Goal: Information Seeking & Learning: Learn about a topic

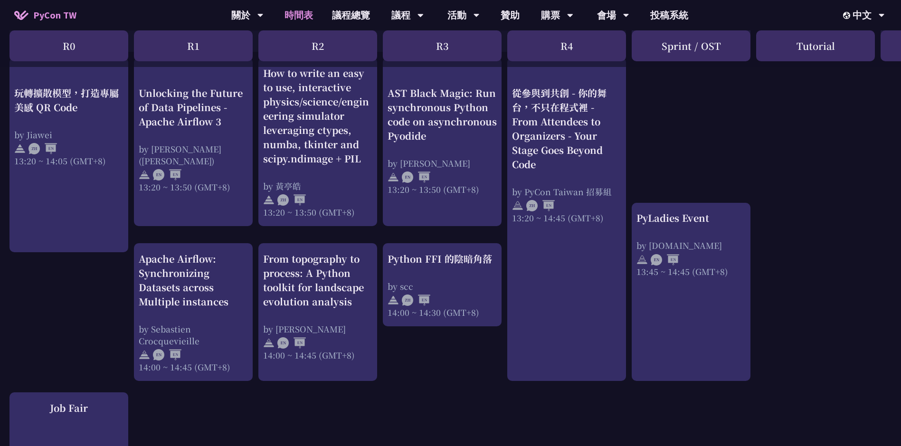
scroll to position [950, 0]
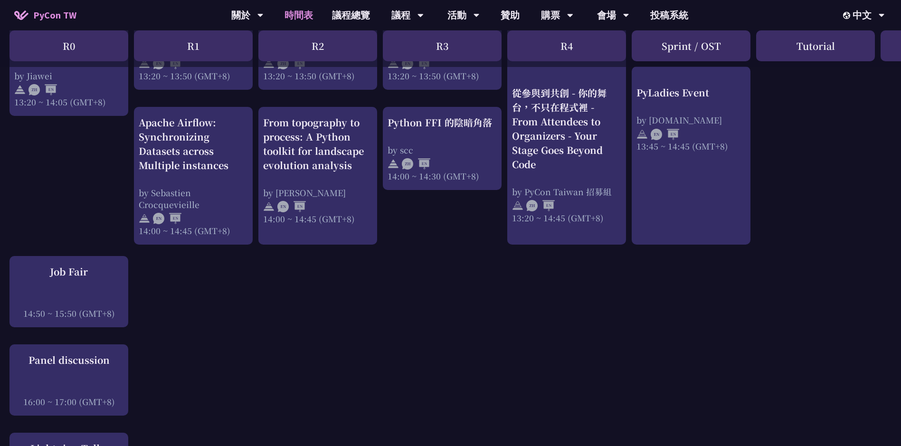
click at [478, 338] on div "An Introduction to the GIL for Python Beginners: Disabling It in Python 3.13 an…" at bounding box center [504, 10] width 1009 height 1534
click at [345, 324] on div "An Introduction to the GIL for Python Beginners: Disabling It in Python 3.13 an…" at bounding box center [504, 10] width 1009 height 1534
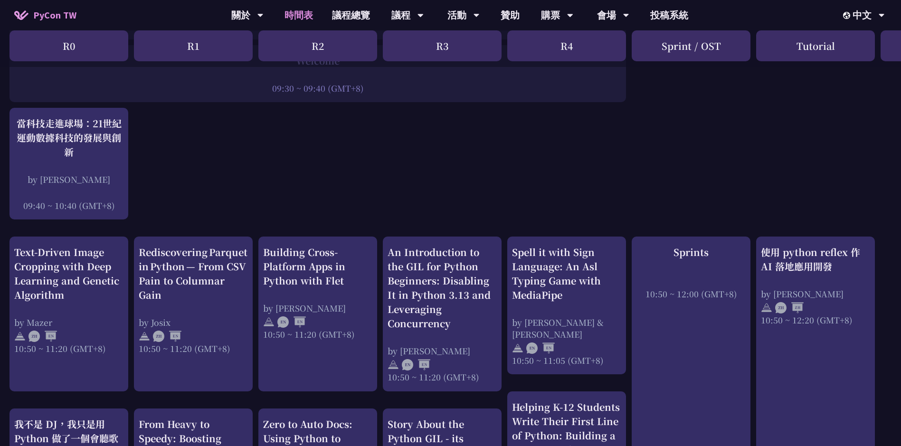
scroll to position [142, 0]
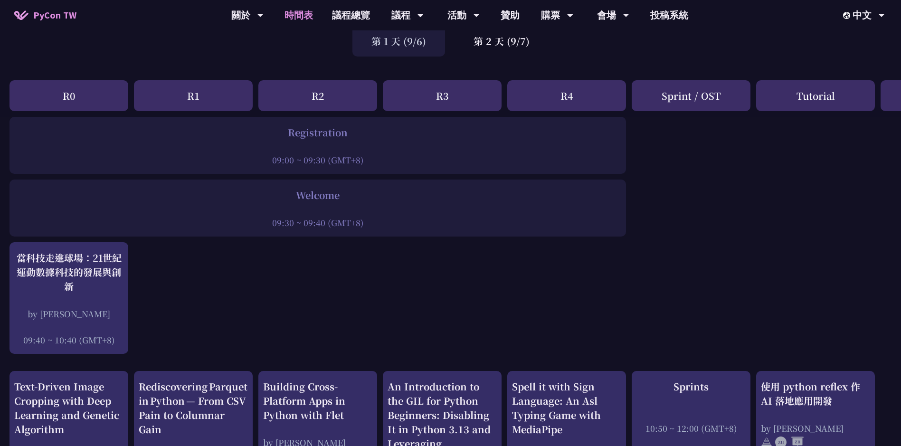
scroll to position [95, 0]
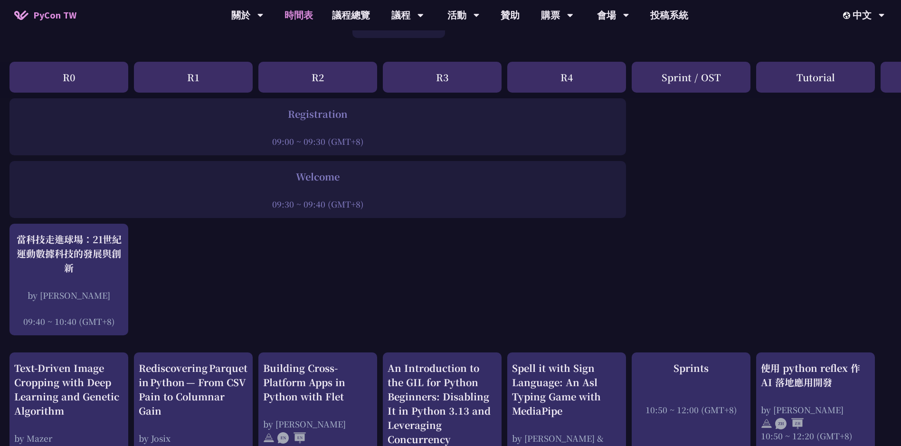
click at [575, 78] on div "R4" at bounding box center [566, 77] width 119 height 31
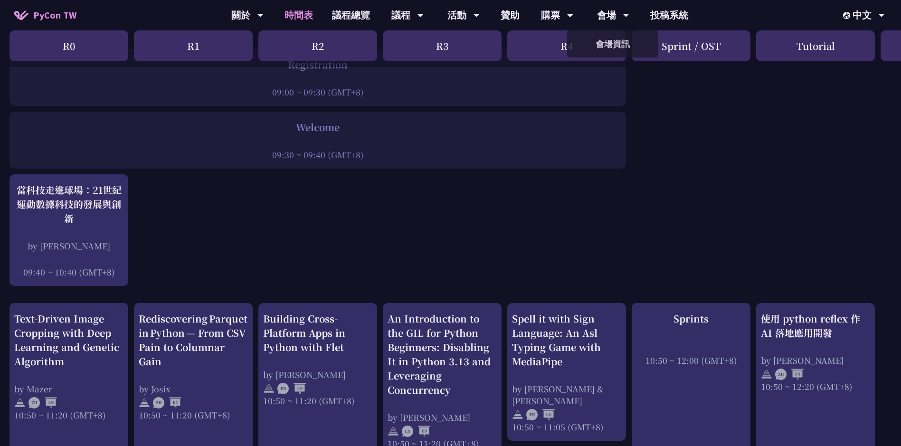
scroll to position [0, 0]
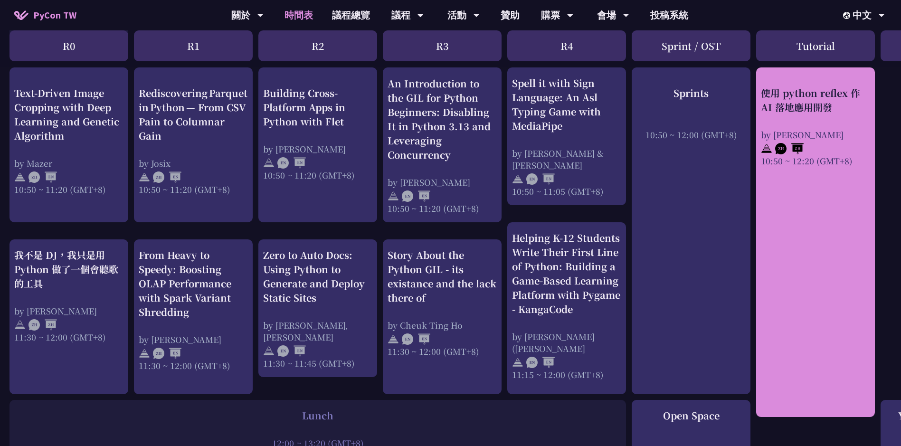
scroll to position [285, 0]
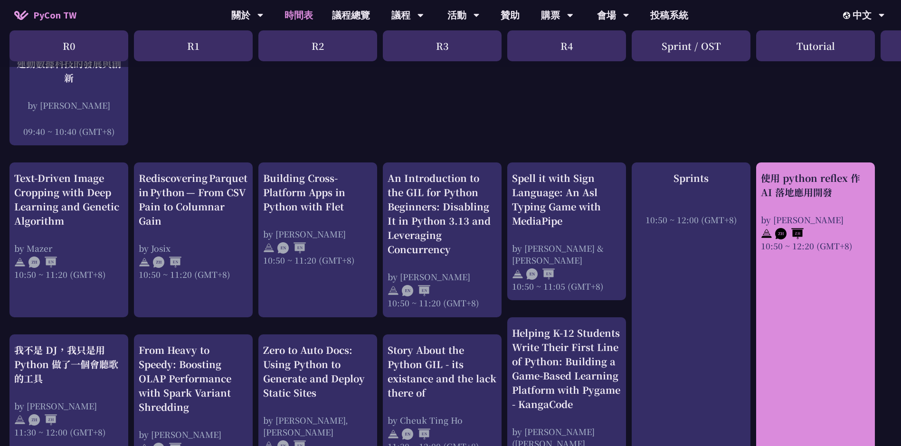
click at [829, 185] on div "使用 python reflex 作 AI 落地應用開發" at bounding box center [815, 185] width 109 height 28
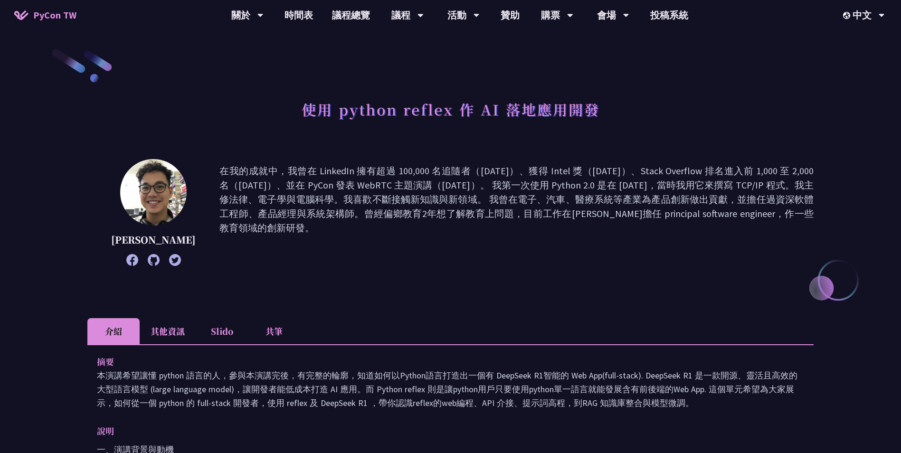
click at [162, 331] on li "其他資訊" at bounding box center [168, 331] width 56 height 26
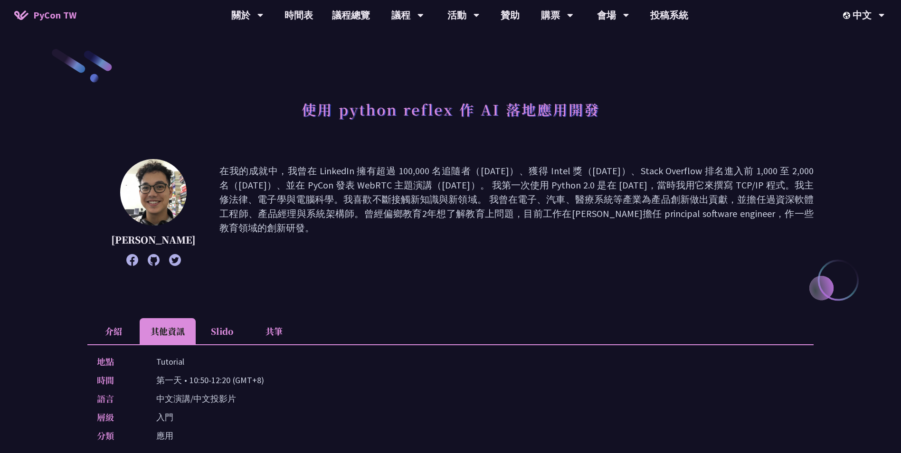
scroll to position [47, 0]
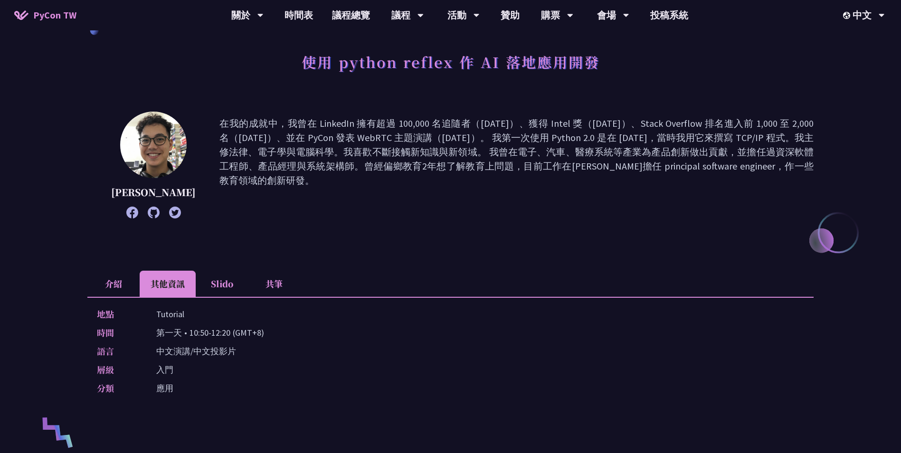
drag, startPoint x: 19, startPoint y: 0, endPoint x: 68, endPoint y: 123, distance: 131.9
click at [68, 123] on div "使用 python reflex 作 AI 落地應用開發 Milo Chen 在我的成就中，我曾在 LinkedIn 擁有超過 100,000 名追隨者（20…" at bounding box center [450, 350] width 901 height 794
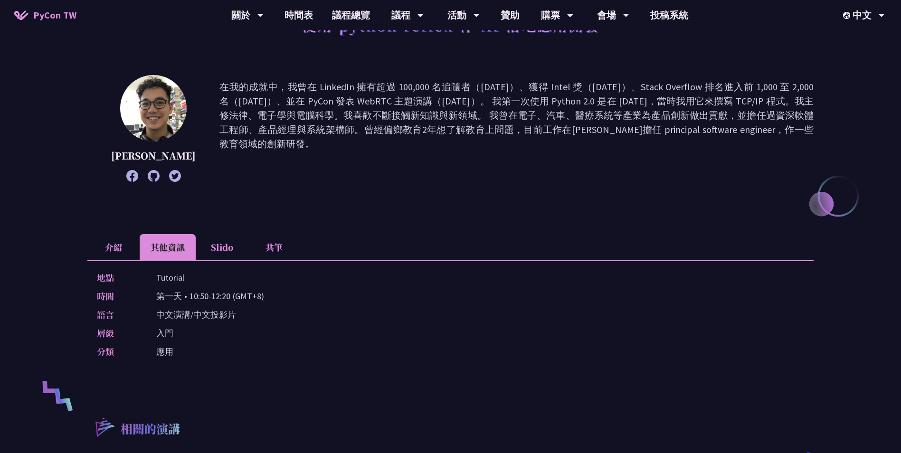
scroll to position [190, 0]
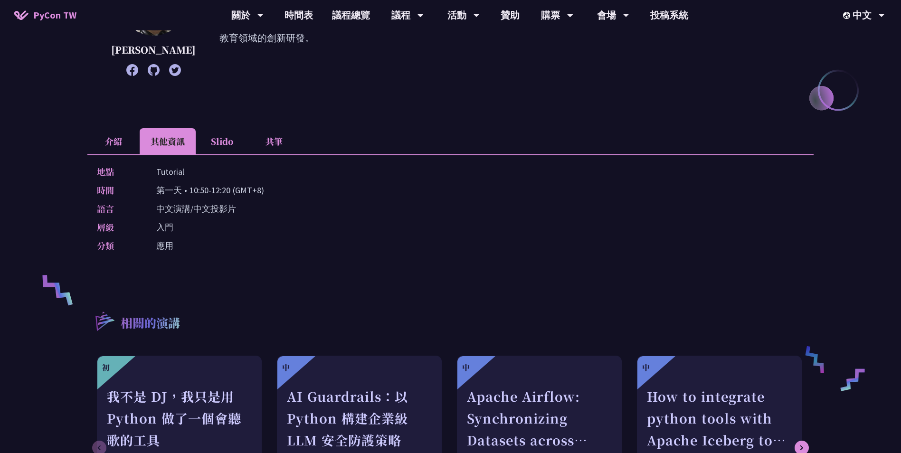
click at [278, 148] on li "共筆" at bounding box center [274, 141] width 52 height 26
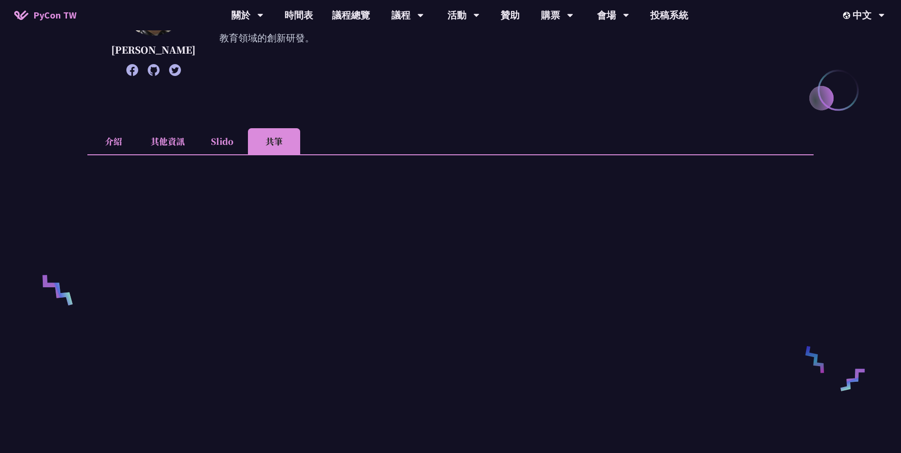
click at [238, 143] on li "Slido" at bounding box center [222, 141] width 52 height 26
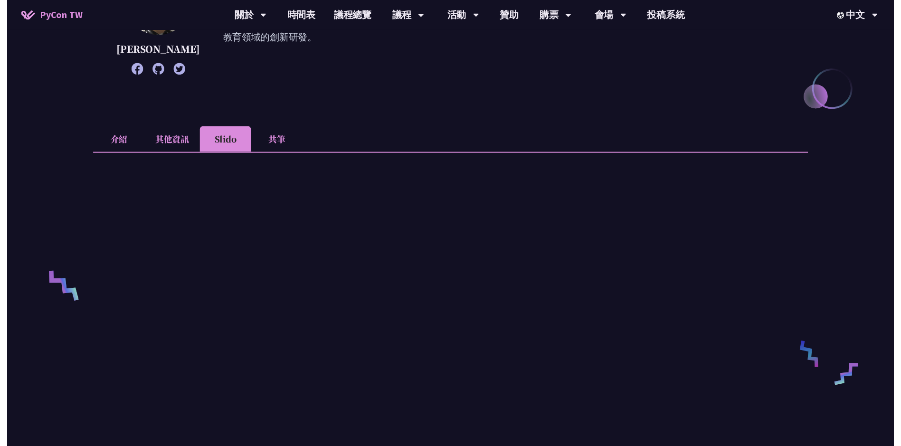
scroll to position [285, 0]
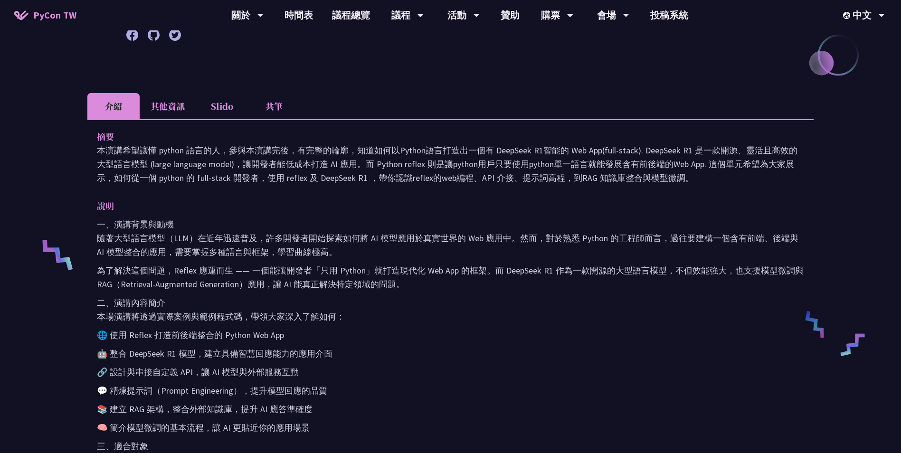
scroll to position [285, 0]
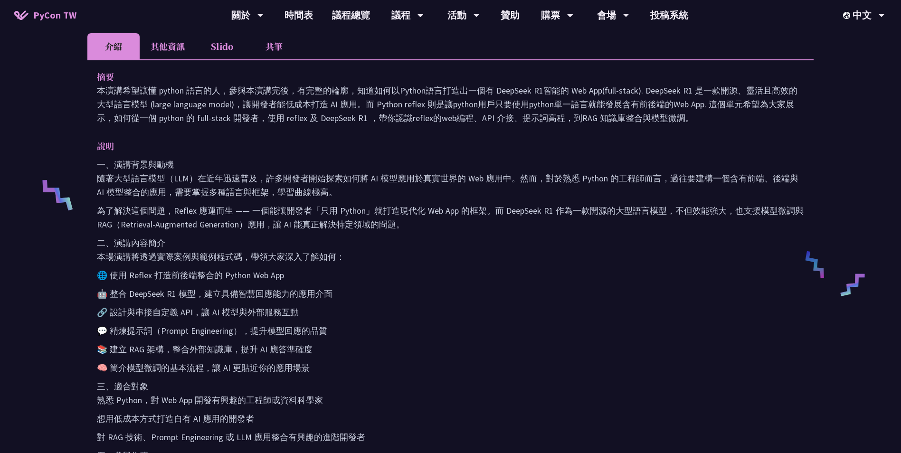
click at [223, 48] on li "Slido" at bounding box center [222, 46] width 52 height 26
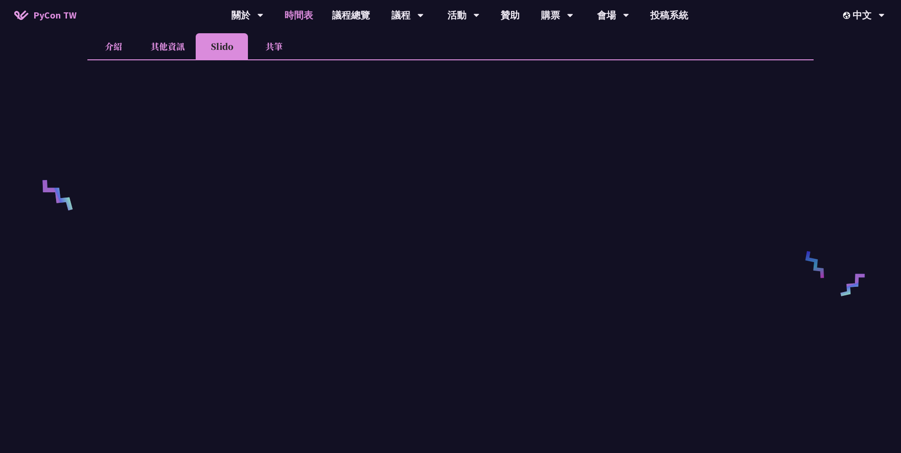
click at [289, 17] on link "時間表" at bounding box center [298, 15] width 47 height 30
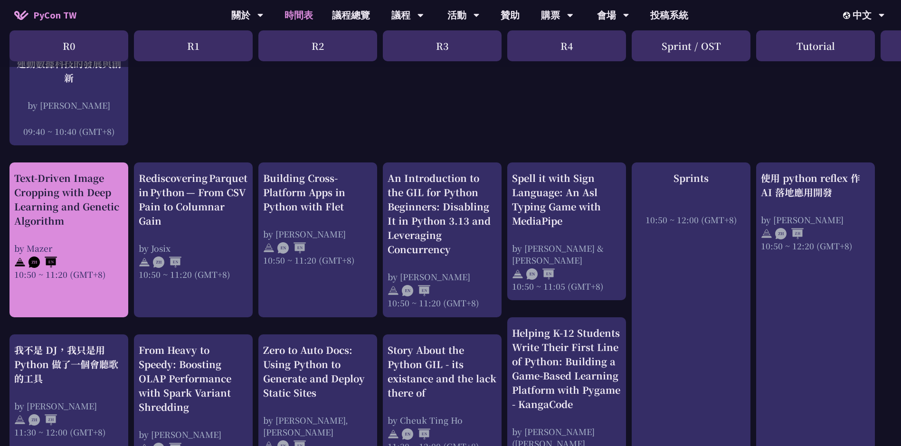
scroll to position [380, 0]
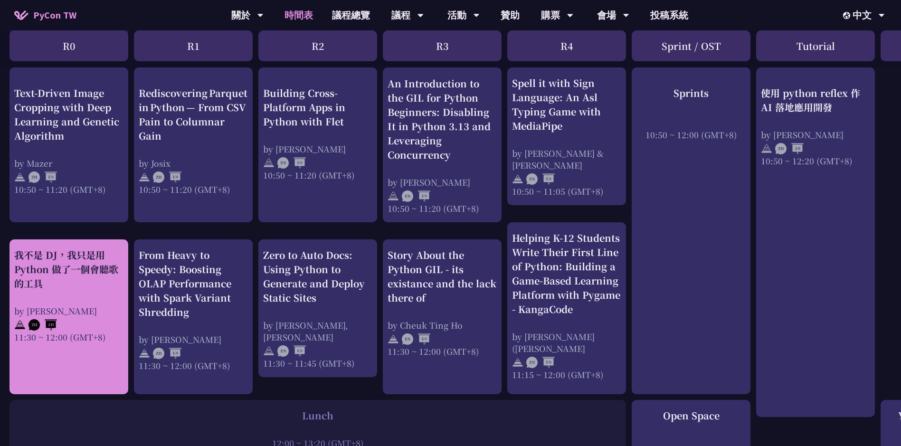
click at [74, 260] on div "我不是 DJ，我只是用 Python 做了一個會聽歌的工具" at bounding box center [68, 269] width 109 height 43
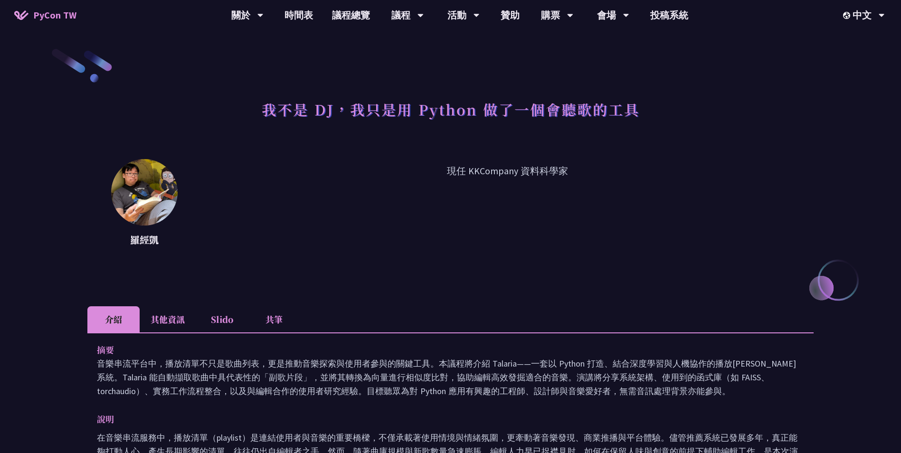
click at [152, 324] on li "其他資訊" at bounding box center [168, 319] width 56 height 26
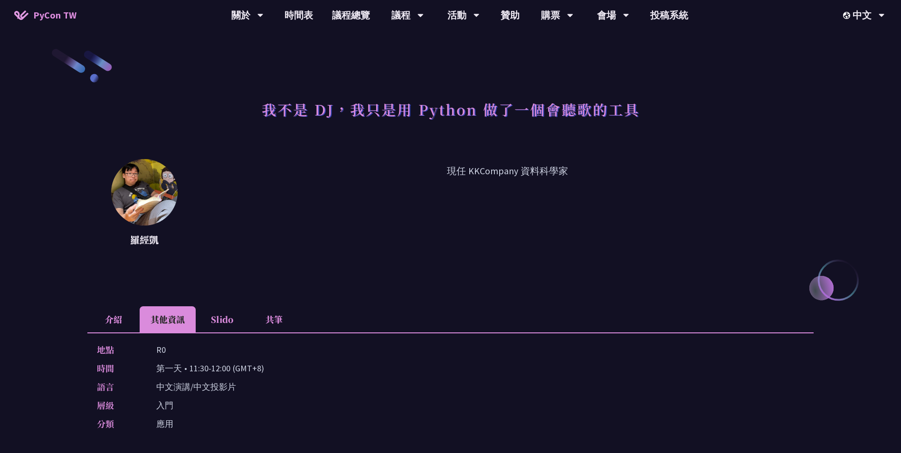
drag, startPoint x: 129, startPoint y: 399, endPoint x: 126, endPoint y: 416, distance: 16.4
drag, startPoint x: 126, startPoint y: 416, endPoint x: 479, endPoint y: 361, distance: 357.1
click at [479, 361] on div "地點 R0 時間 第一天 • 11:30-12:00 (GMT+8) 語言 中文演講/中文投影片 層級 入門 分類 應用" at bounding box center [450, 388] width 726 height 113
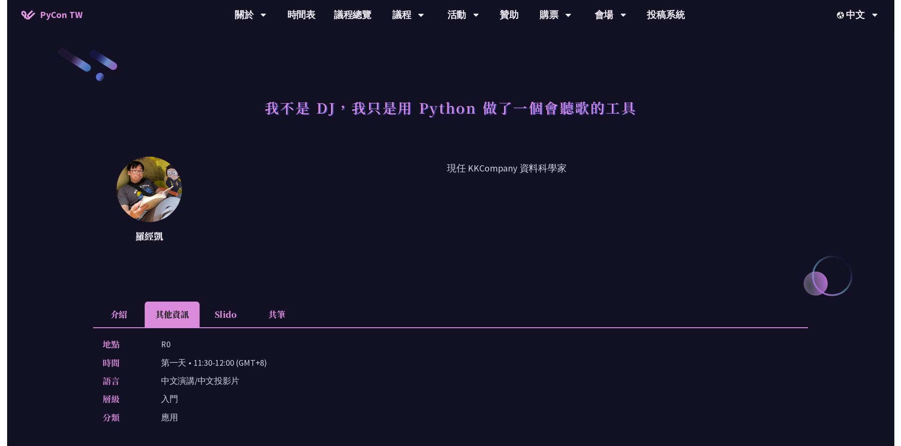
scroll to position [380, 0]
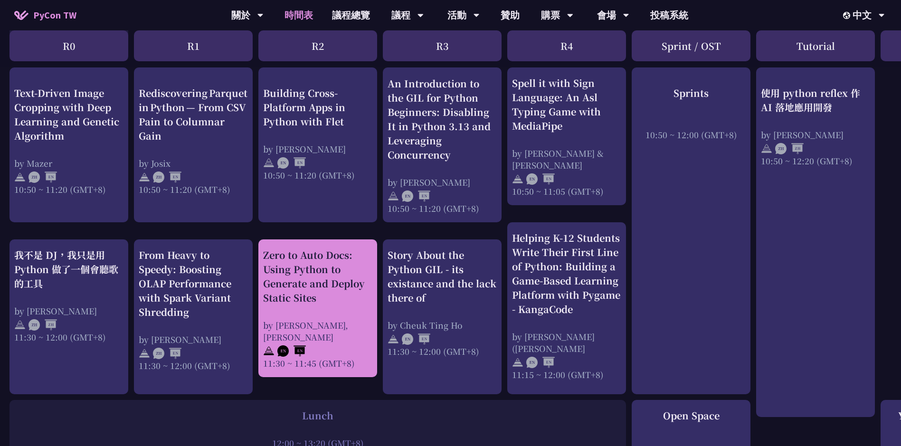
click at [288, 285] on div "Zero to Auto Docs: Using Python to Generate and Deploy Static Sites" at bounding box center [317, 276] width 109 height 57
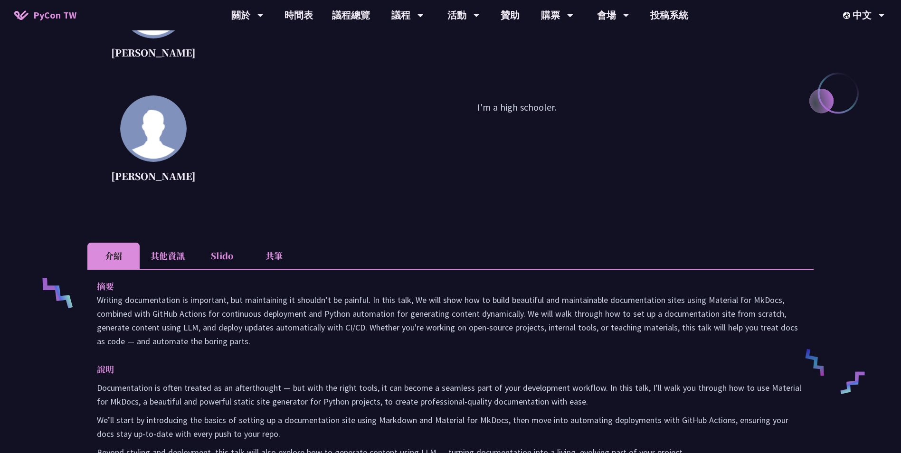
scroll to position [190, 0]
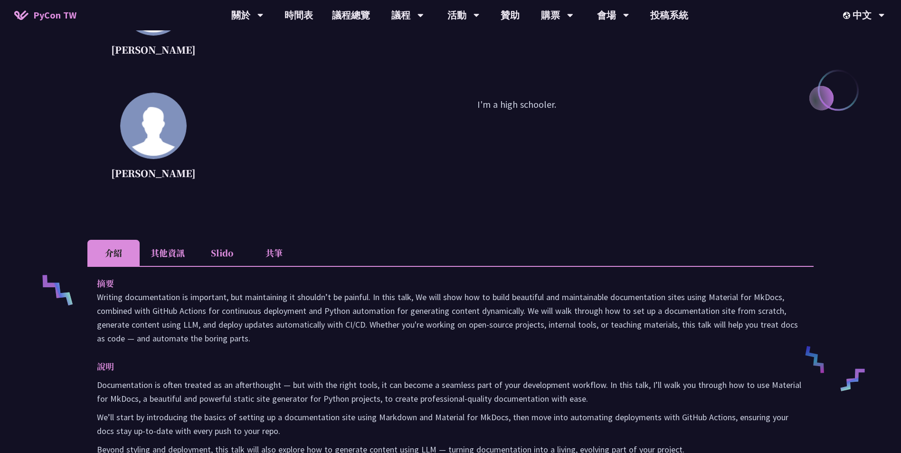
click at [180, 260] on li "其他資訊" at bounding box center [168, 253] width 56 height 26
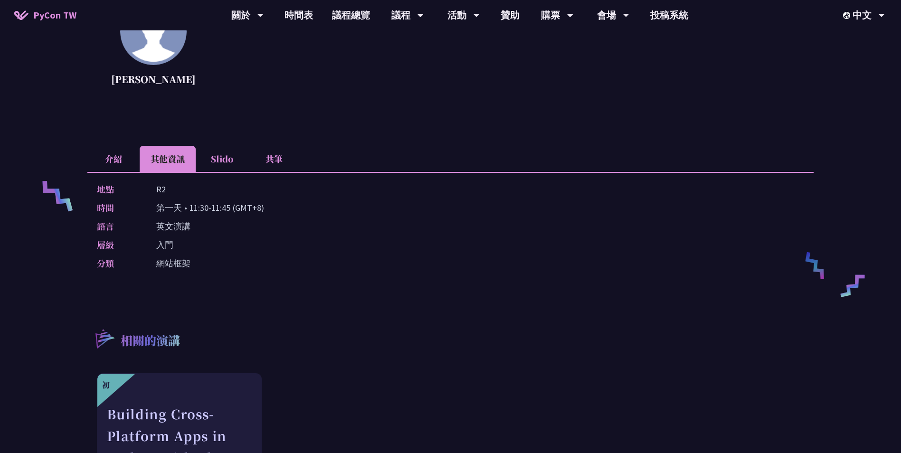
scroll to position [285, 0]
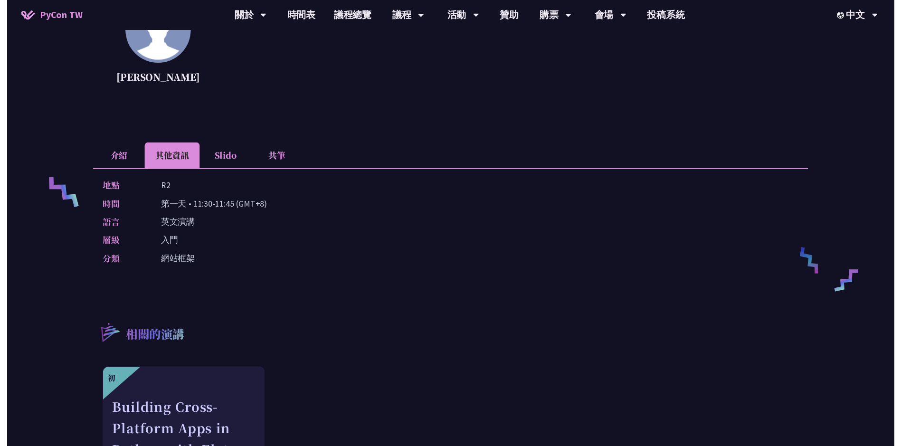
scroll to position [380, 0]
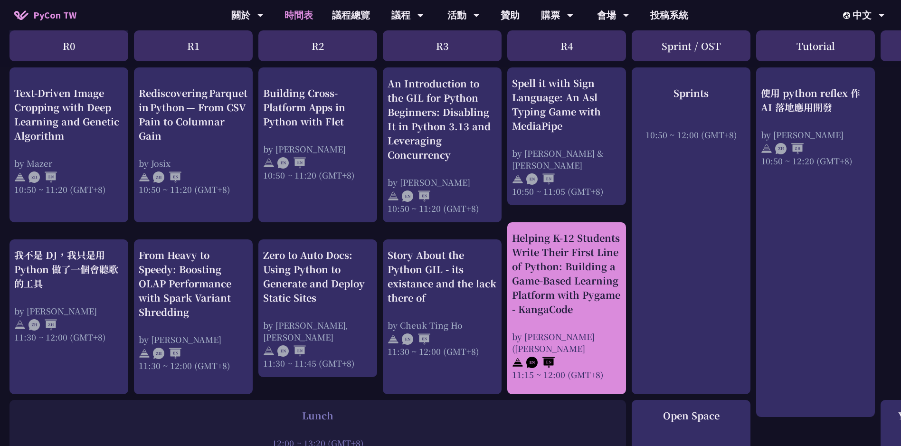
click at [571, 294] on div "Helping K-12 Students Write Their First Line of Python: Building a Game-Based L…" at bounding box center [566, 273] width 109 height 85
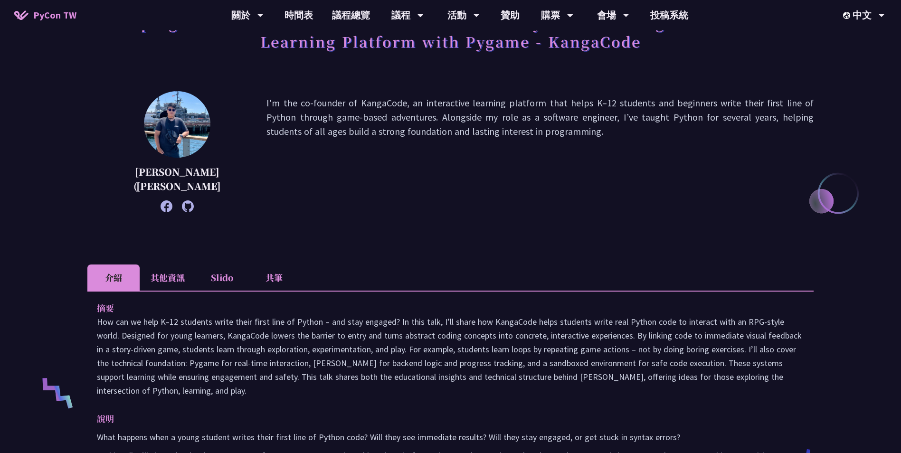
scroll to position [95, 0]
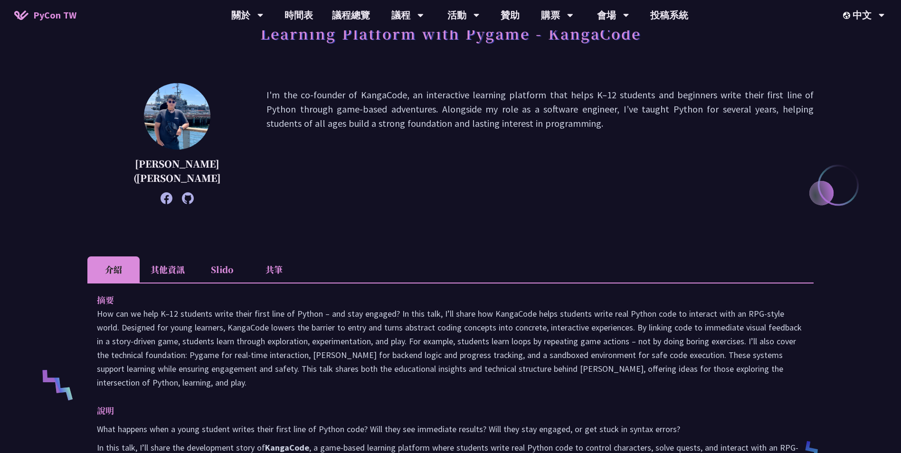
click at [169, 271] on li "其他資訊" at bounding box center [168, 269] width 56 height 26
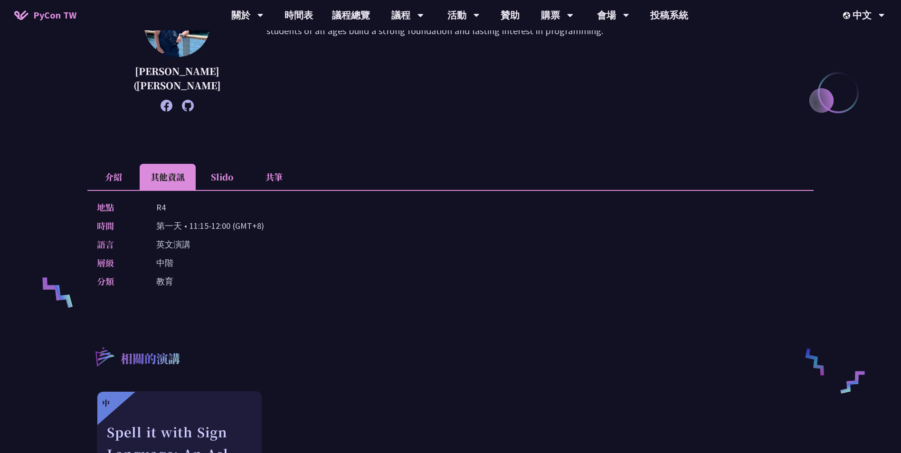
scroll to position [190, 0]
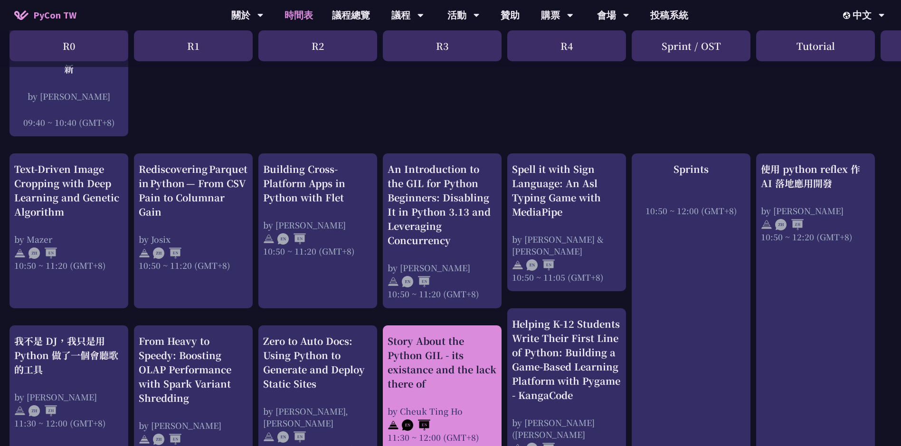
scroll to position [190, 0]
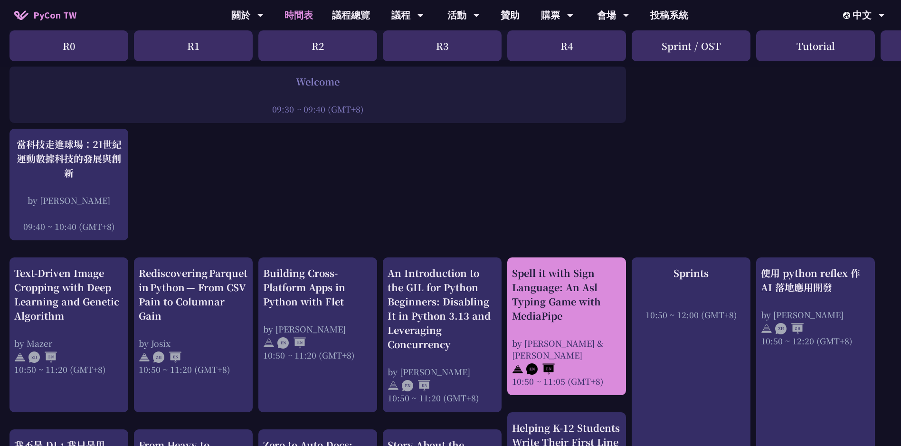
click at [552, 303] on div "Spell it with Sign Language: An Asl Typing Game with MediaPipe" at bounding box center [566, 294] width 109 height 57
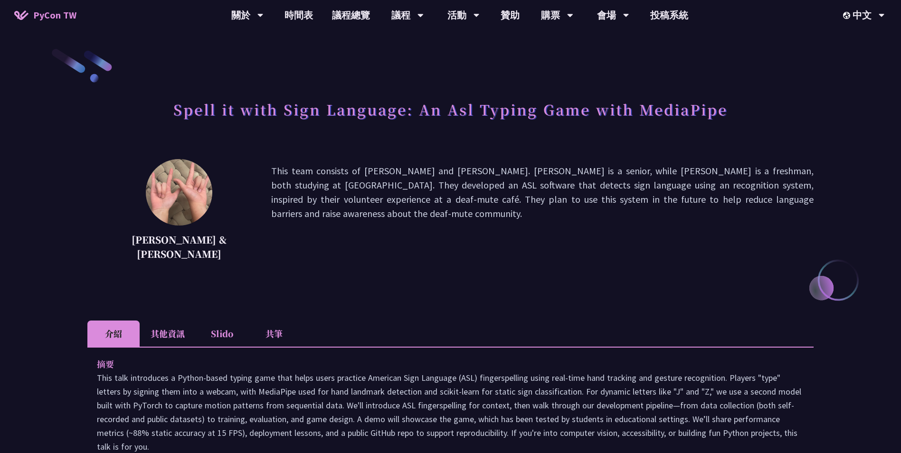
click at [168, 338] on li "其他資訊" at bounding box center [168, 334] width 56 height 26
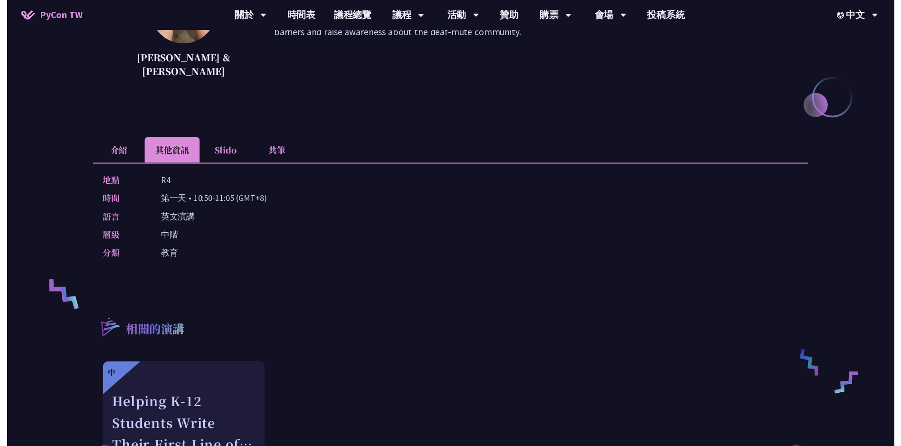
scroll to position [190, 0]
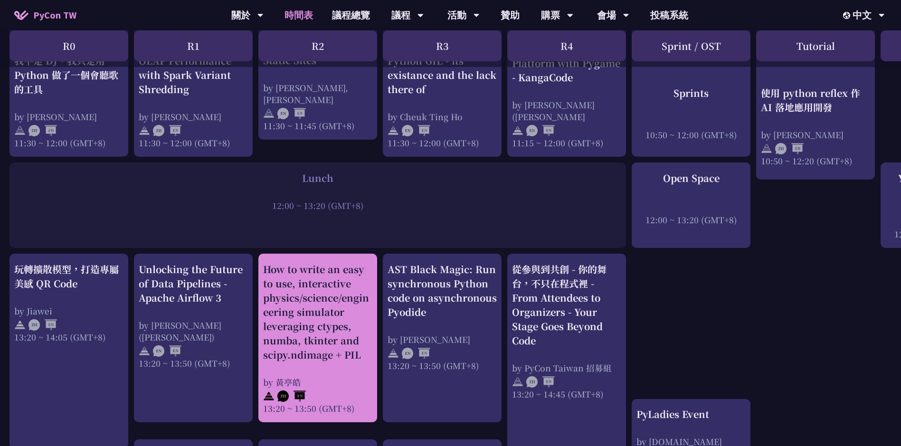
scroll to position [665, 0]
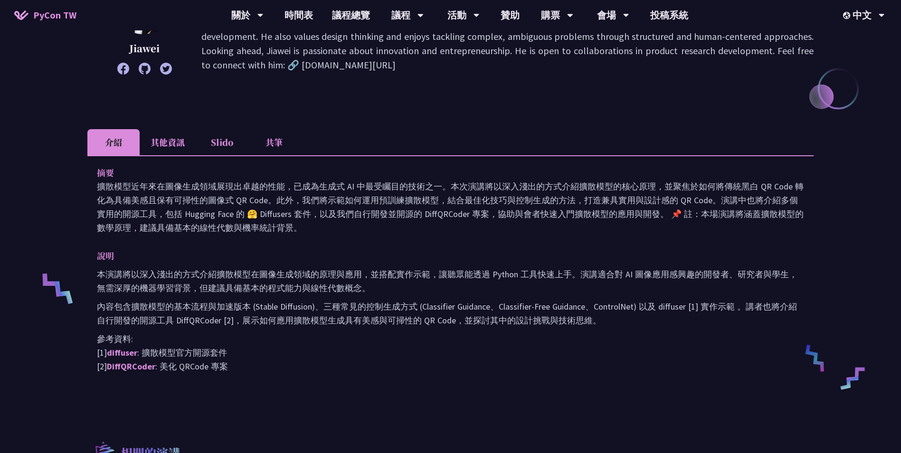
scroll to position [190, 0]
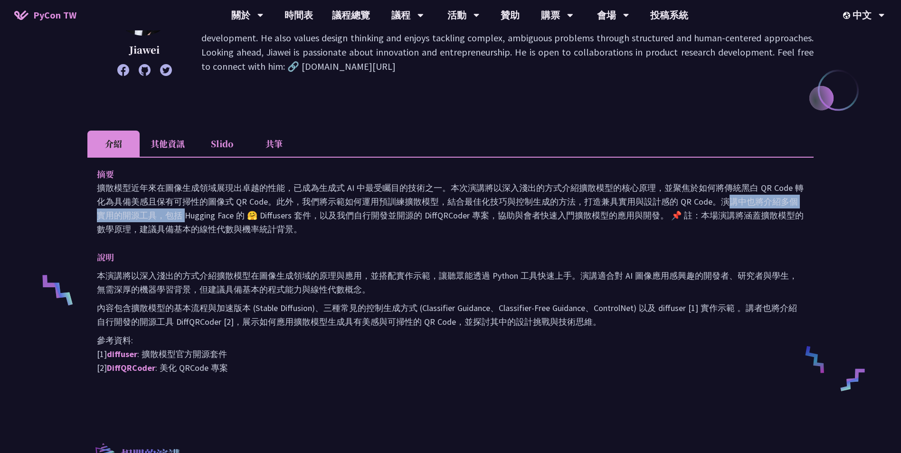
drag, startPoint x: 585, startPoint y: 201, endPoint x: 710, endPoint y: 200, distance: 124.9
click at [710, 200] on p "擴散模型近年來在圖像生成領域展現出卓越的性能，已成為生成式 AI 中最受矚目的技術之一。本次演講將以深入淺出的方式介紹擴散模型的核心原理，並聚焦於如何將傳統黑…" at bounding box center [450, 208] width 707 height 55
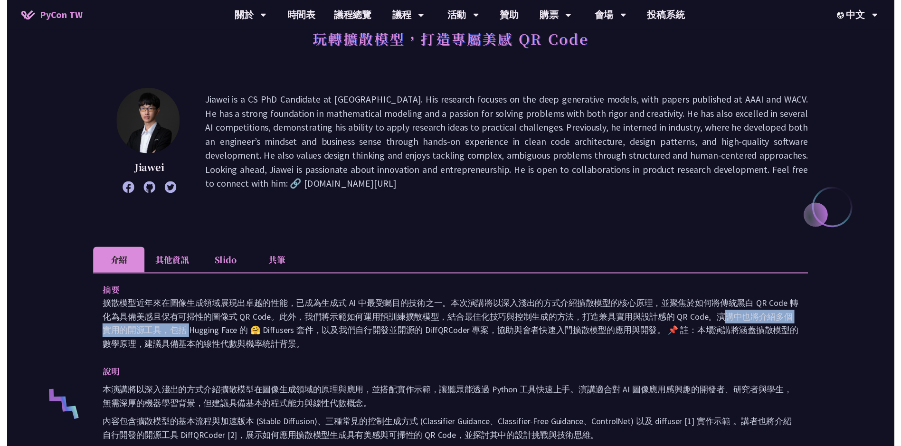
scroll to position [0, 0]
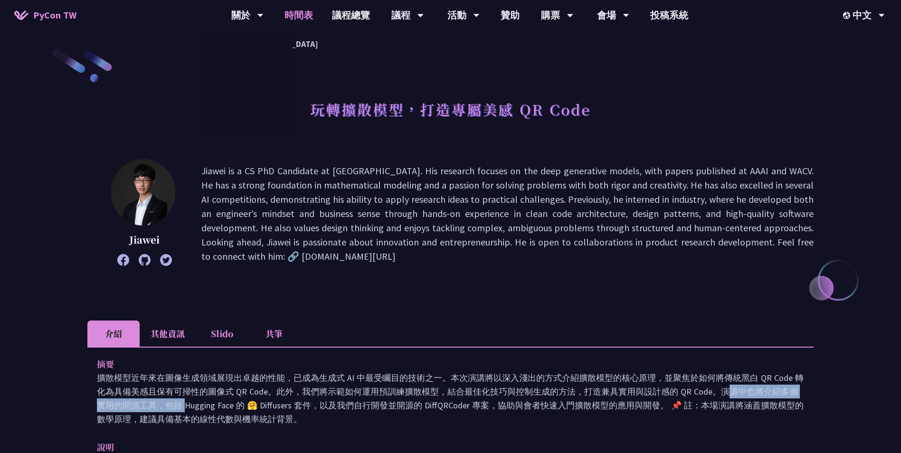
click at [299, 14] on link "時間表" at bounding box center [298, 15] width 47 height 30
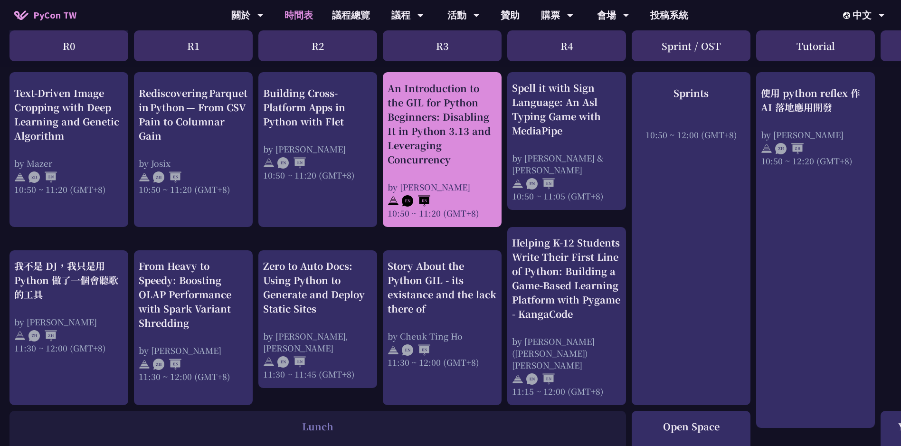
scroll to position [380, 0]
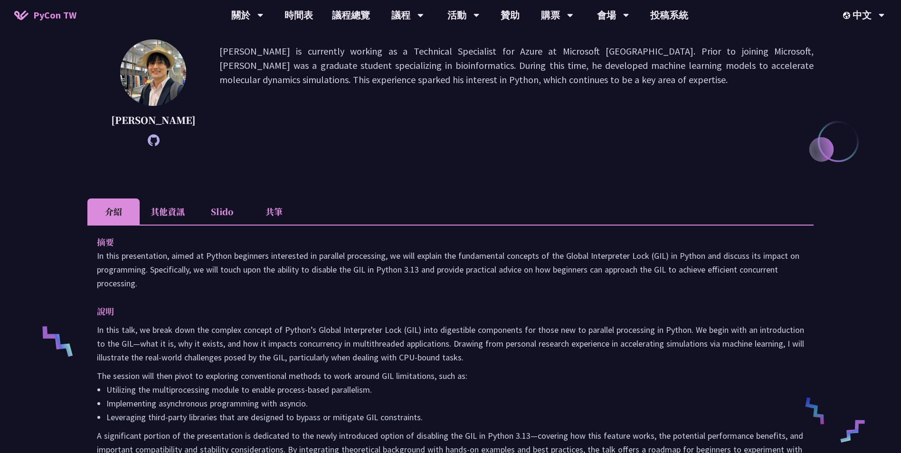
scroll to position [142, 0]
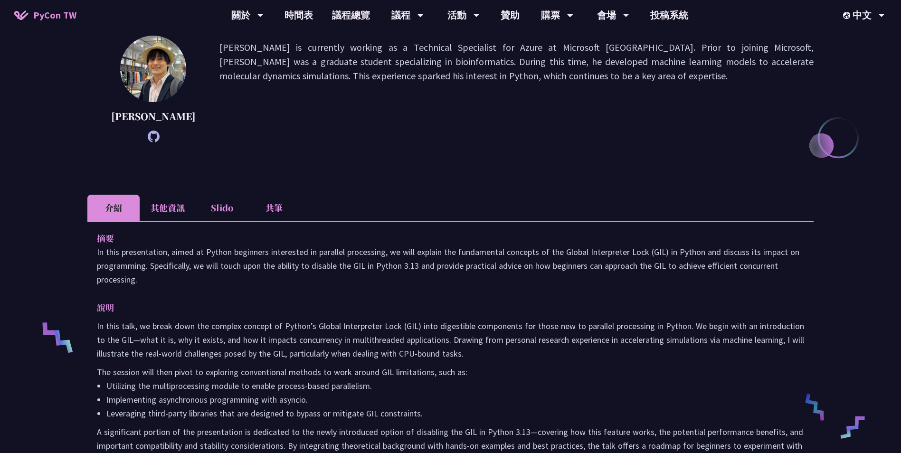
click at [243, 249] on p "In this presentation, aimed at Python beginners interested in parallel processi…" at bounding box center [450, 265] width 707 height 41
drag, startPoint x: 243, startPoint y: 249, endPoint x: 298, endPoint y: 249, distance: 55.1
click at [298, 249] on p "In this presentation, aimed at Python beginners interested in parallel processi…" at bounding box center [450, 265] width 707 height 41
click at [470, 251] on p "In this presentation, aimed at Python beginners interested in parallel processi…" at bounding box center [450, 265] width 707 height 41
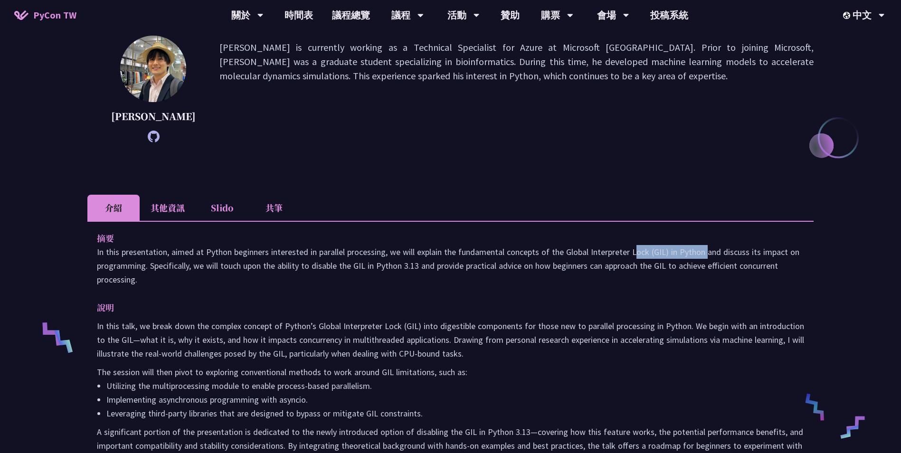
drag, startPoint x: 563, startPoint y: 254, endPoint x: 630, endPoint y: 251, distance: 67.5
click at [630, 251] on p "In this presentation, aimed at Python beginners interested in parallel processi…" at bounding box center [450, 265] width 707 height 41
drag, startPoint x: 630, startPoint y: 251, endPoint x: 623, endPoint y: 294, distance: 43.8
click at [623, 294] on div "摘要 In this presentation, aimed at Python beginners interested in parallel proce…" at bounding box center [450, 362] width 726 height 283
click at [654, 256] on p "In this presentation, aimed at Python beginners interested in parallel processi…" at bounding box center [450, 265] width 707 height 41
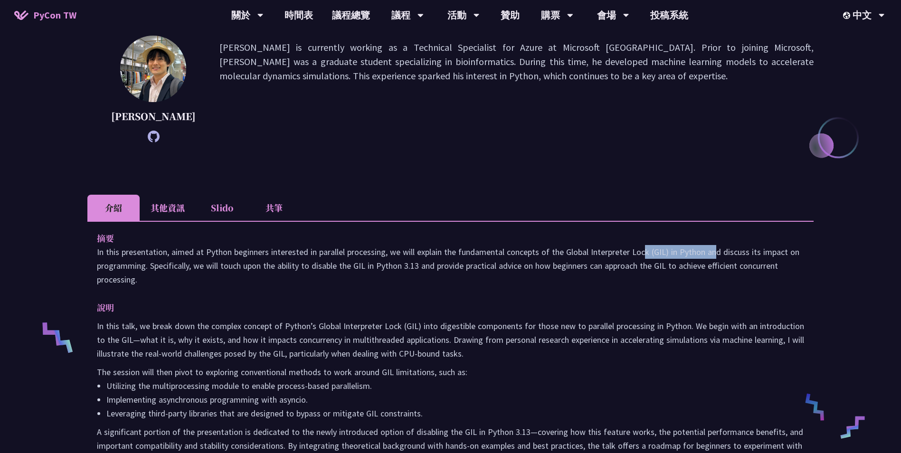
drag, startPoint x: 568, startPoint y: 252, endPoint x: 639, endPoint y: 249, distance: 70.8
click at [639, 249] on p "In this presentation, aimed at Python beginners interested in parallel processi…" at bounding box center [450, 265] width 707 height 41
drag, startPoint x: 639, startPoint y: 249, endPoint x: 617, endPoint y: 287, distance: 43.2
click at [618, 287] on div "摘要 In this presentation, aimed at Python beginners interested in parallel proce…" at bounding box center [450, 362] width 726 height 283
click at [617, 281] on p "In this presentation, aimed at Python beginners interested in parallel processi…" at bounding box center [450, 265] width 707 height 41
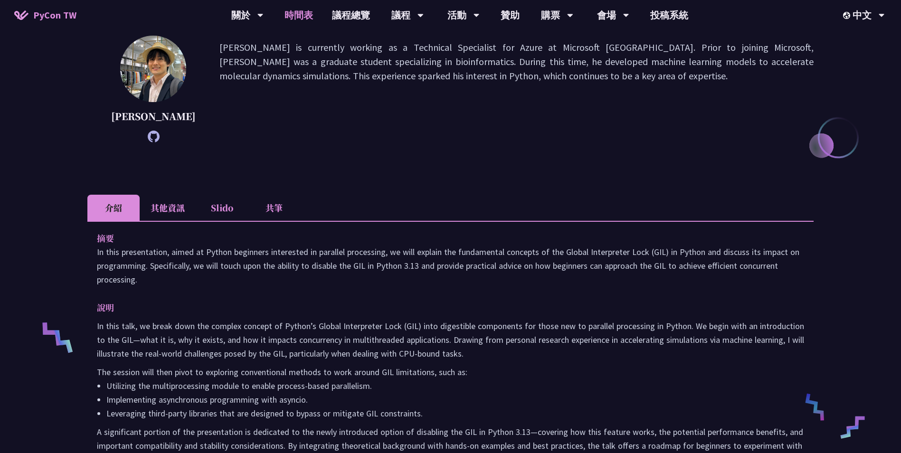
click at [300, 18] on link "時間表" at bounding box center [298, 15] width 47 height 30
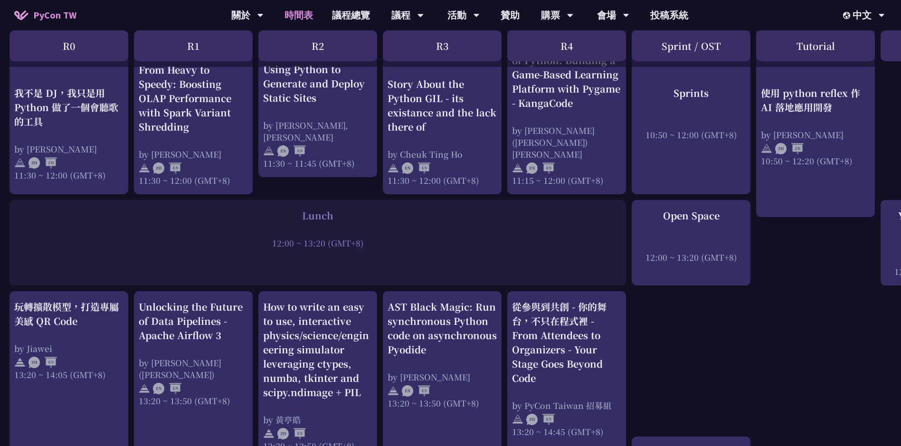
scroll to position [570, 0]
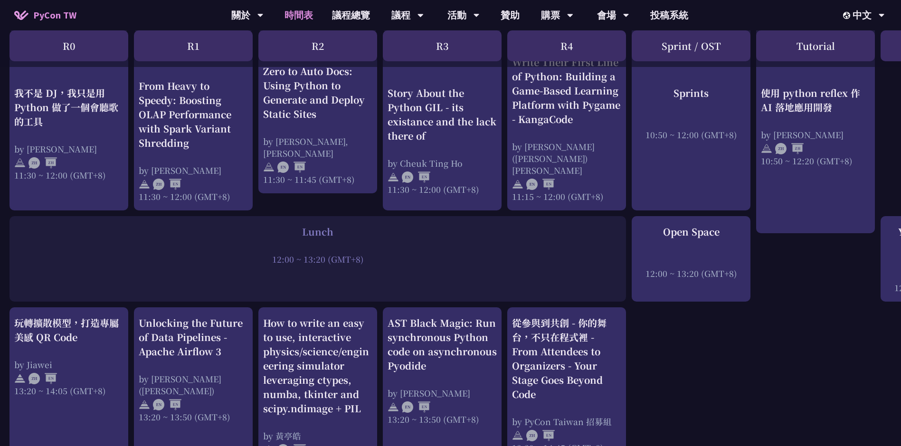
click at [673, 369] on div "An Introduction to the GIL for Python Beginners: Disabling It in Python 3.13 an…" at bounding box center [504, 393] width 1009 height 1540
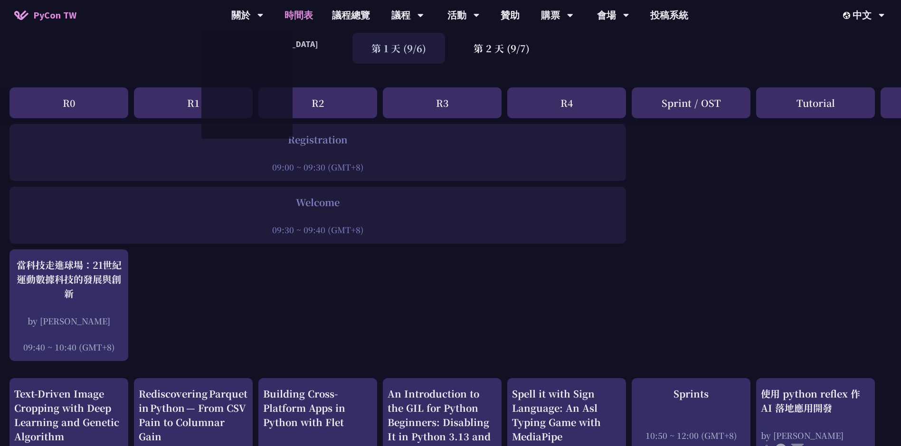
scroll to position [0, 0]
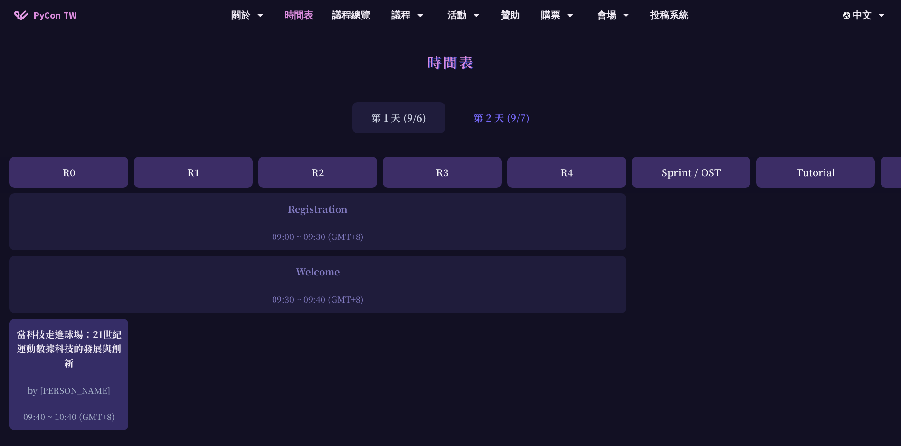
click at [514, 128] on div "第 2 天 (9/7)" at bounding box center [502, 117] width 94 height 31
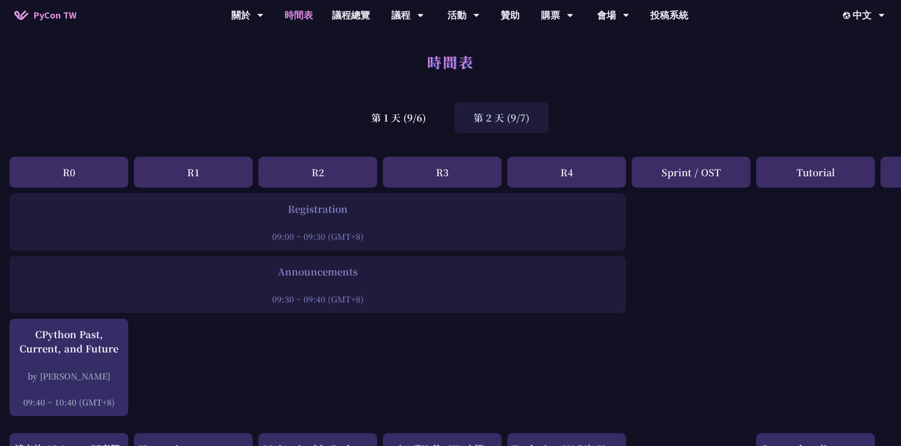
scroll to position [237, 0]
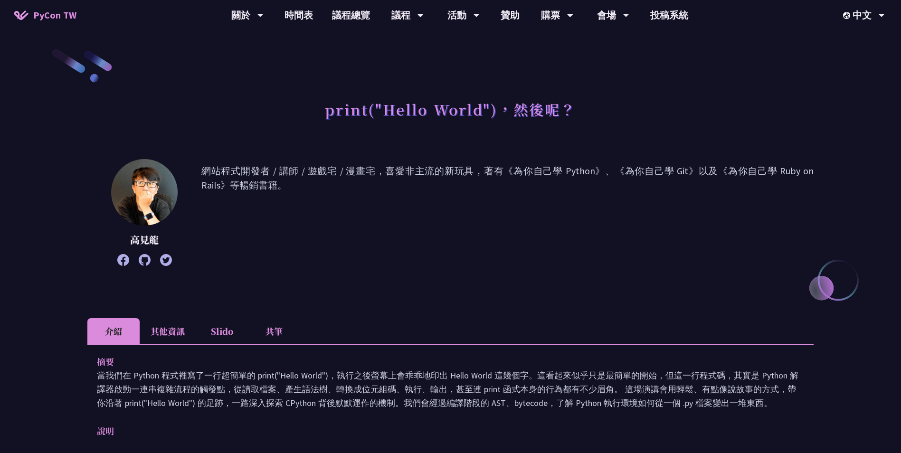
scroll to position [190, 0]
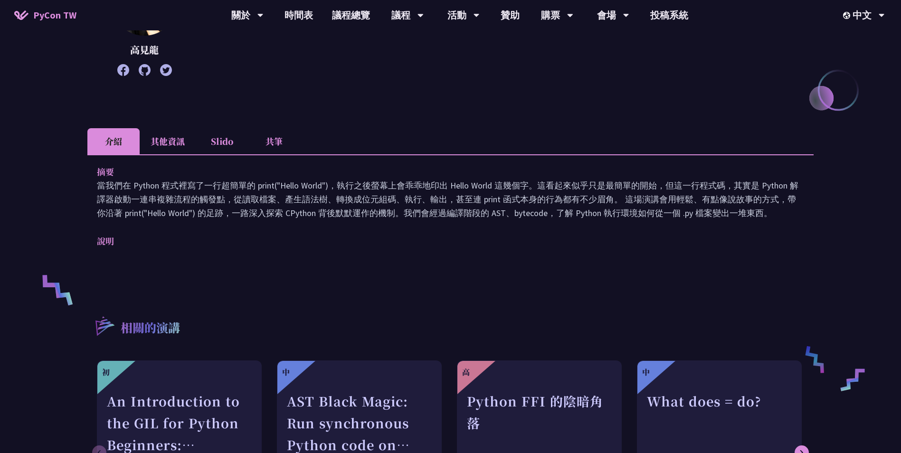
click at [171, 142] on li "其他資訊" at bounding box center [168, 141] width 56 height 26
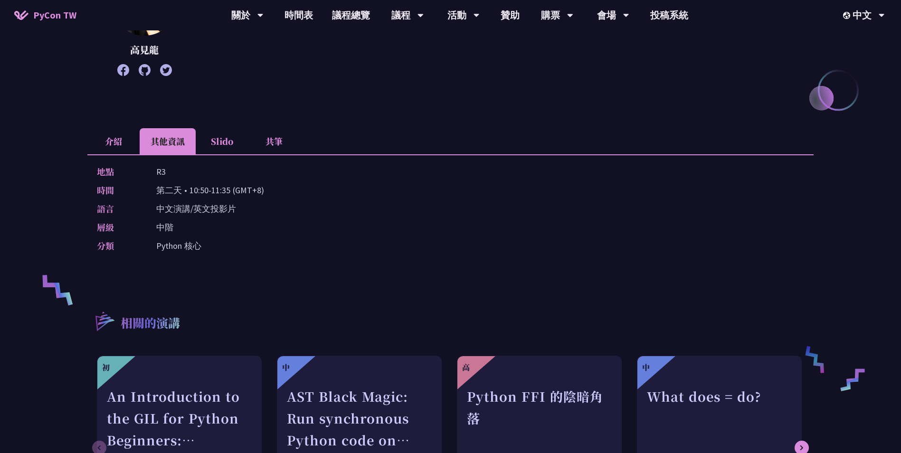
click at [99, 144] on li "介紹" at bounding box center [113, 141] width 52 height 26
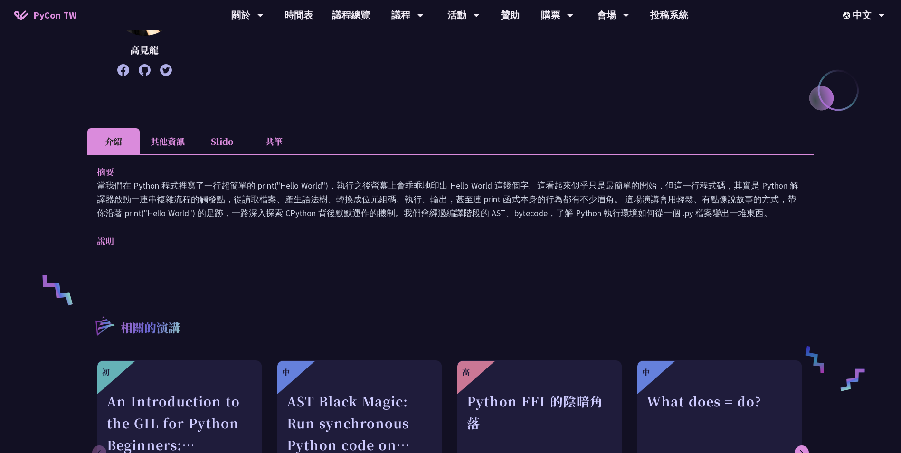
click at [148, 136] on li "其他資訊" at bounding box center [168, 141] width 56 height 26
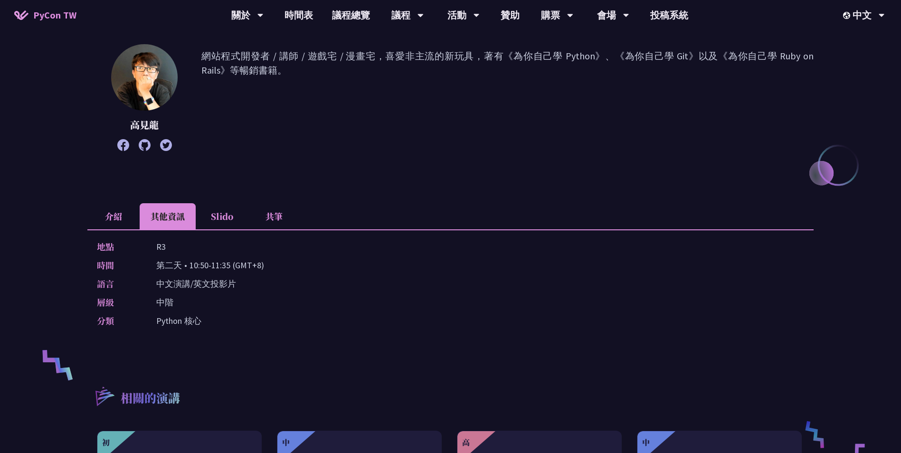
scroll to position [0, 0]
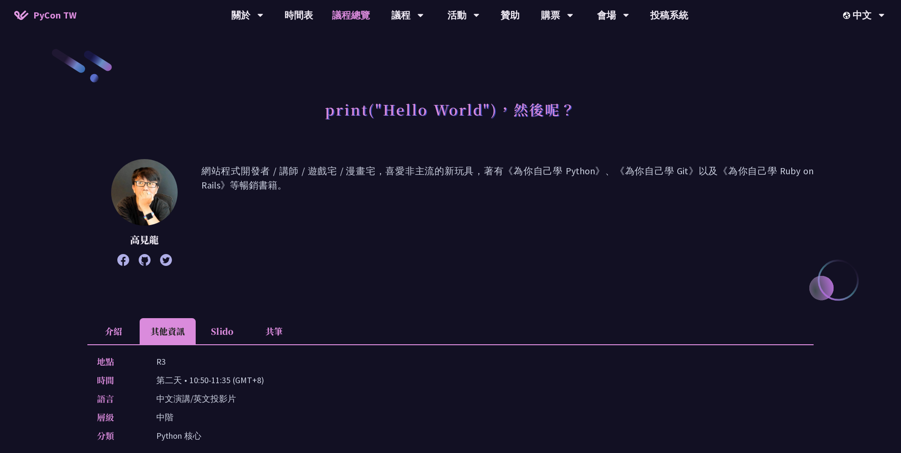
click at [354, 18] on link "議程總覽" at bounding box center [351, 15] width 57 height 30
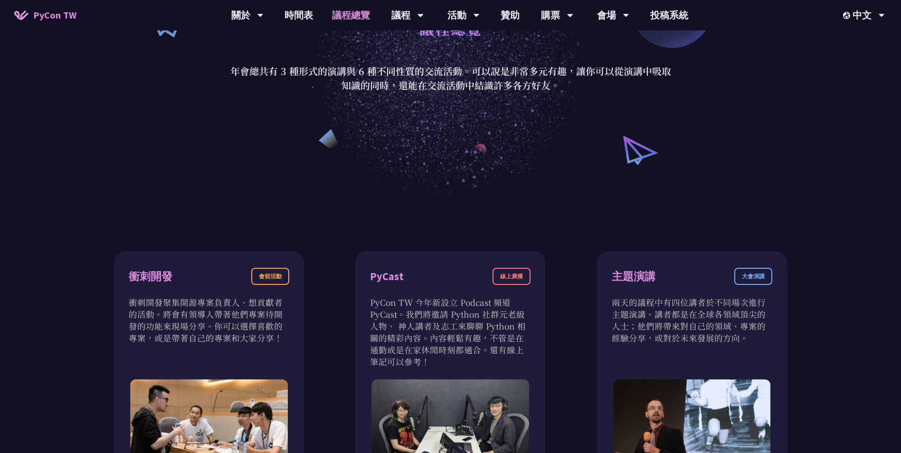
scroll to position [237, 0]
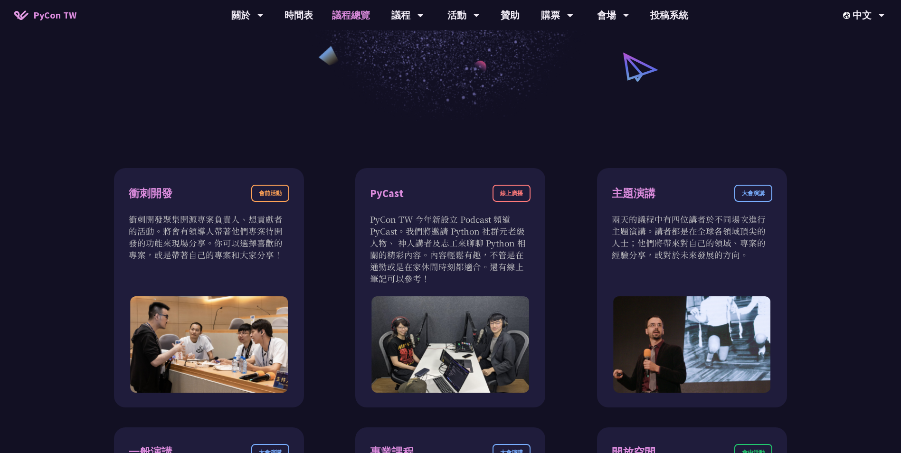
drag, startPoint x: 57, startPoint y: 236, endPoint x: 61, endPoint y: 232, distance: 5.4
